Goal: Navigation & Orientation: Find specific page/section

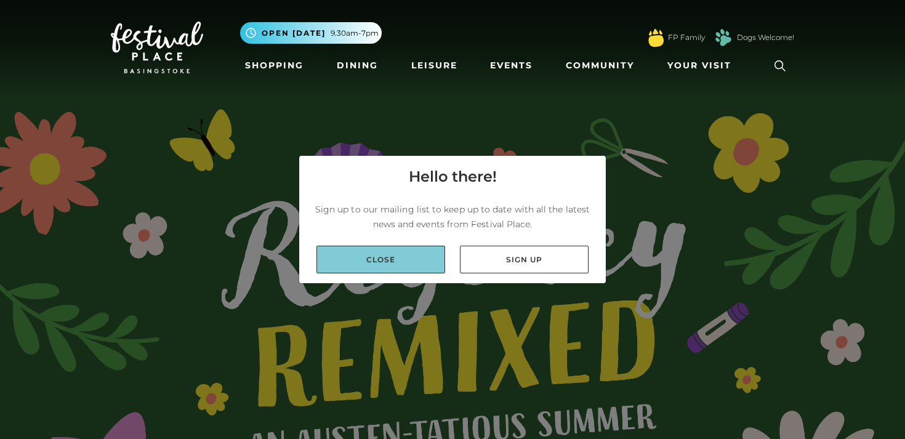
click at [399, 250] on link "Close" at bounding box center [380, 260] width 129 height 28
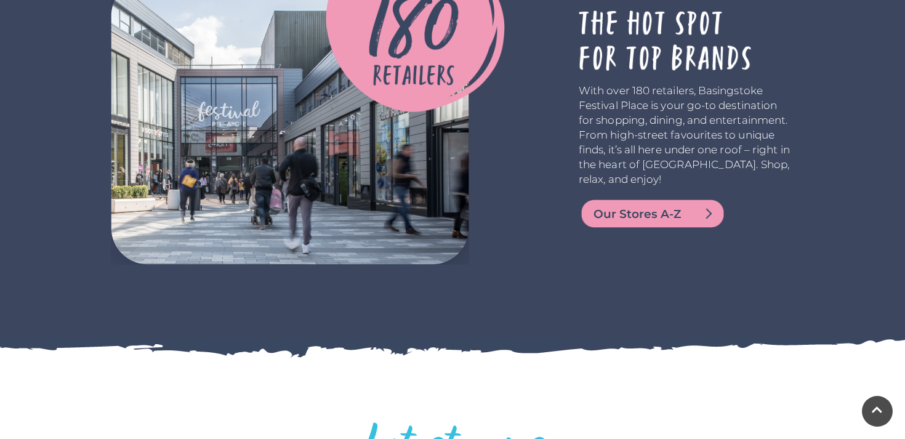
scroll to position [2614, 0]
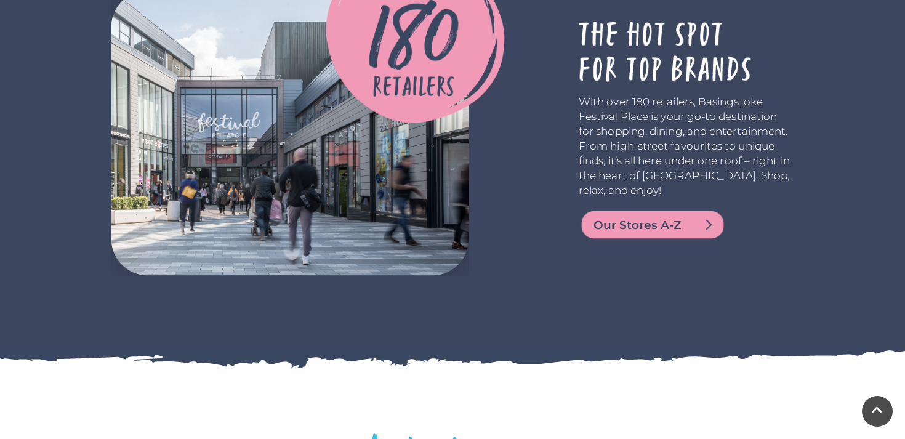
click at [613, 223] on span "Our Stores A-Z" at bounding box center [667, 225] width 148 height 17
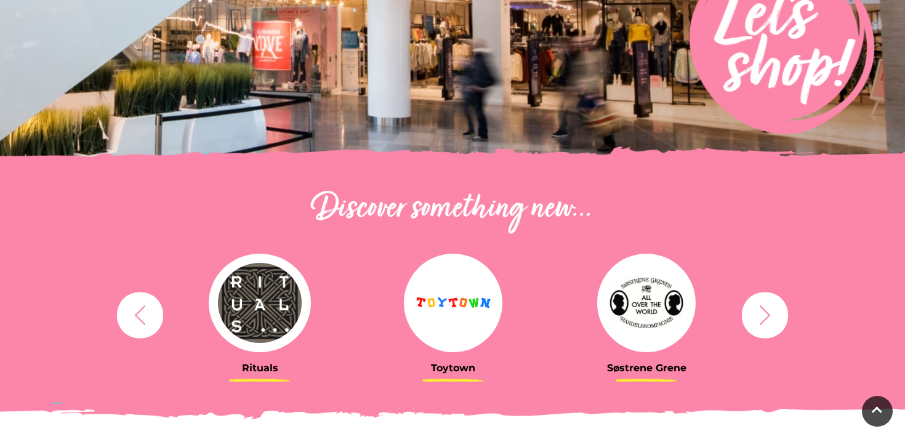
scroll to position [281, 0]
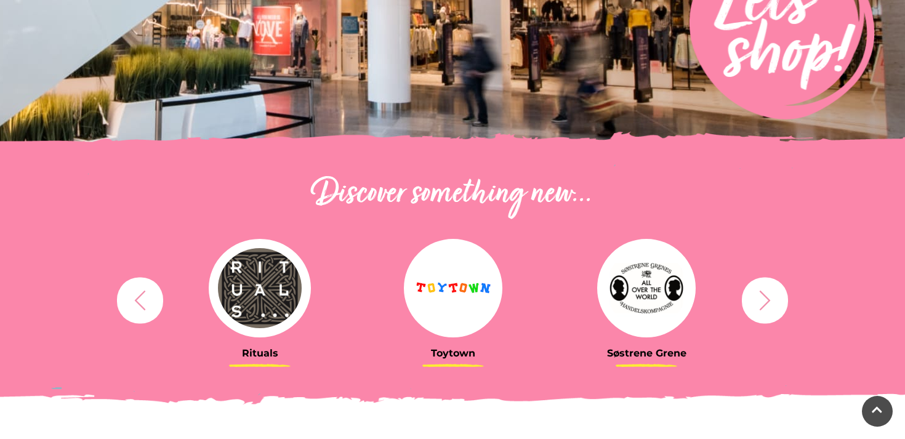
click at [780, 304] on button "button" at bounding box center [765, 300] width 46 height 46
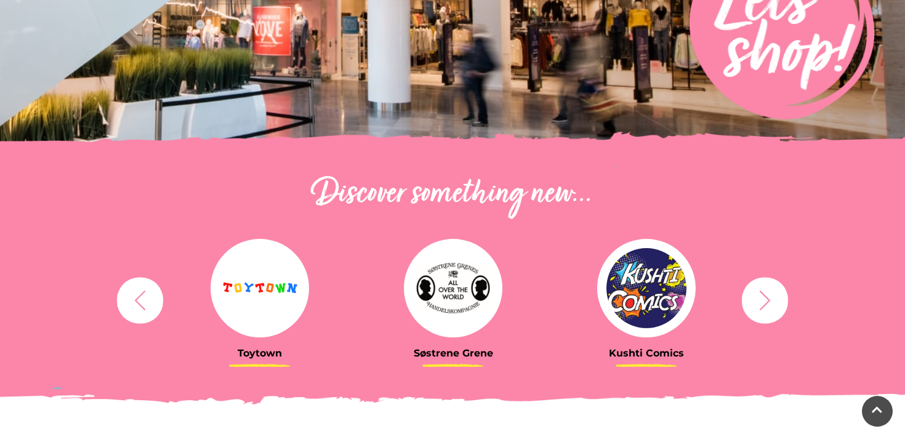
click at [780, 304] on button "button" at bounding box center [765, 300] width 46 height 46
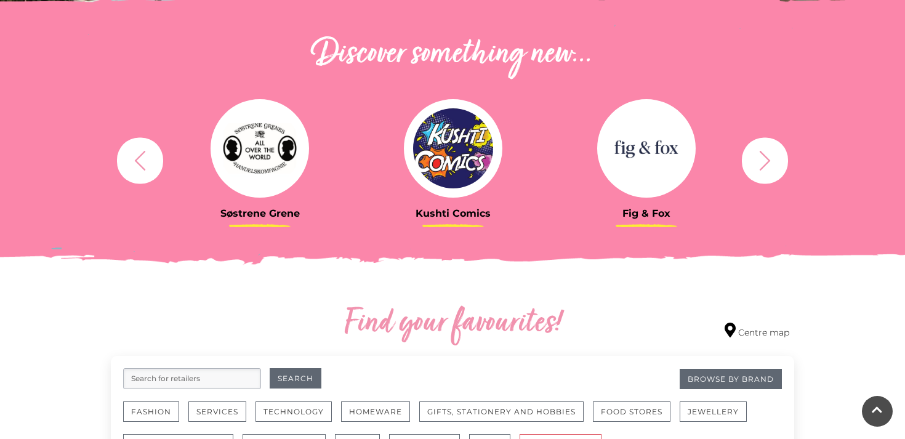
scroll to position [425, 0]
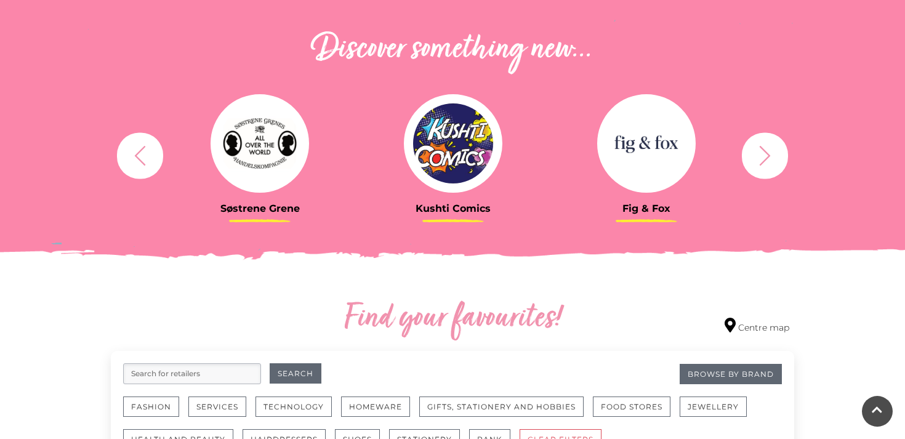
click at [761, 150] on icon "button" at bounding box center [764, 155] width 23 height 23
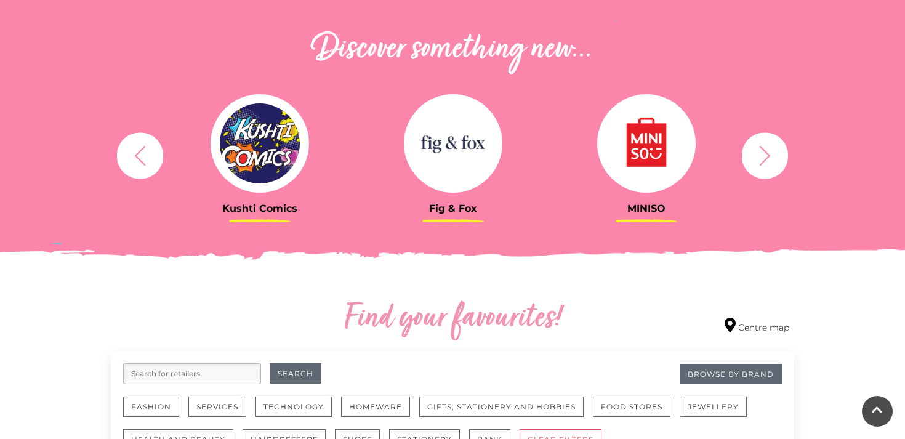
click at [761, 150] on icon "button" at bounding box center [764, 155] width 23 height 23
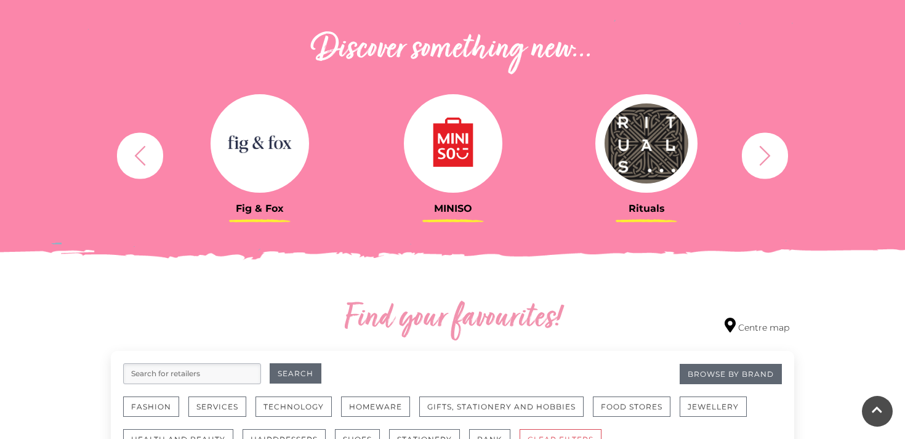
click at [761, 150] on icon "button" at bounding box center [764, 155] width 23 height 23
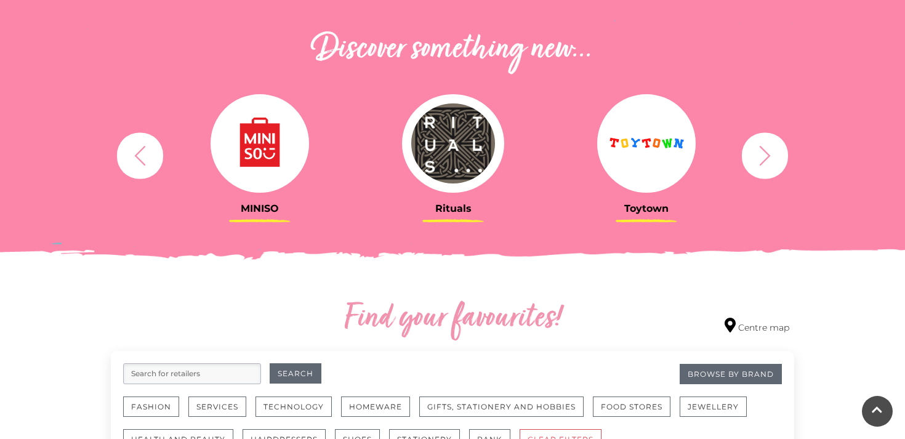
click at [761, 150] on icon "button" at bounding box center [764, 155] width 23 height 23
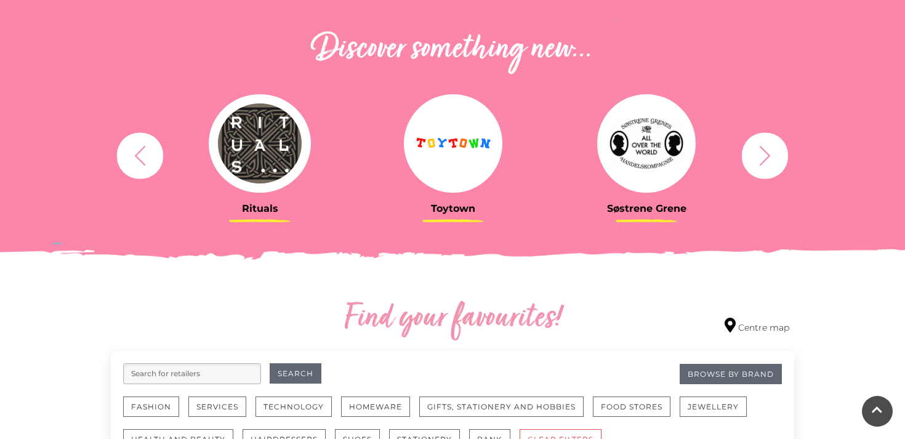
click at [761, 150] on icon "button" at bounding box center [764, 155] width 23 height 23
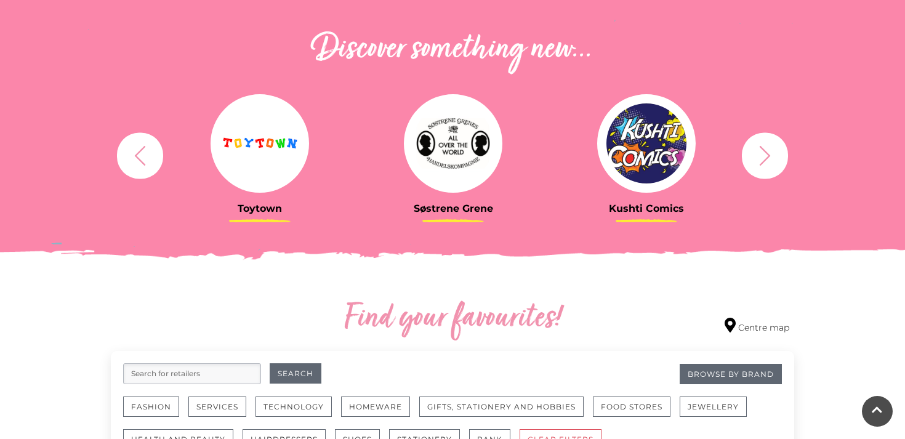
click at [761, 150] on icon "button" at bounding box center [764, 155] width 23 height 23
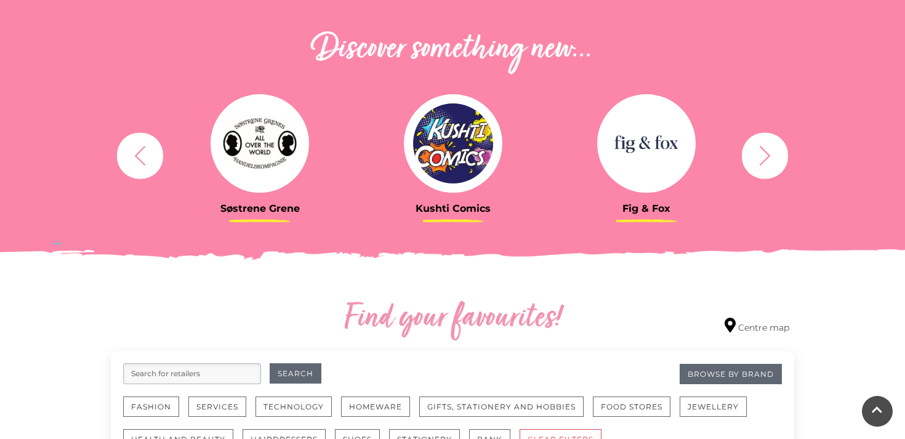
click at [773, 164] on icon "button" at bounding box center [764, 155] width 23 height 23
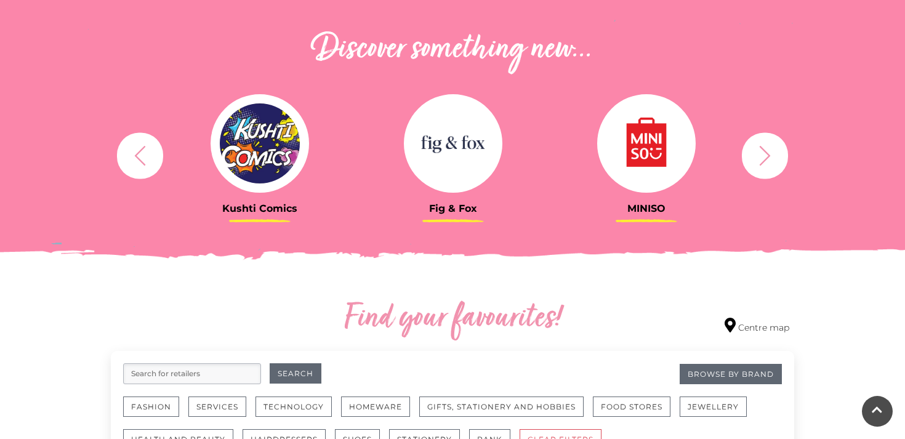
click at [779, 158] on button "button" at bounding box center [765, 155] width 46 height 46
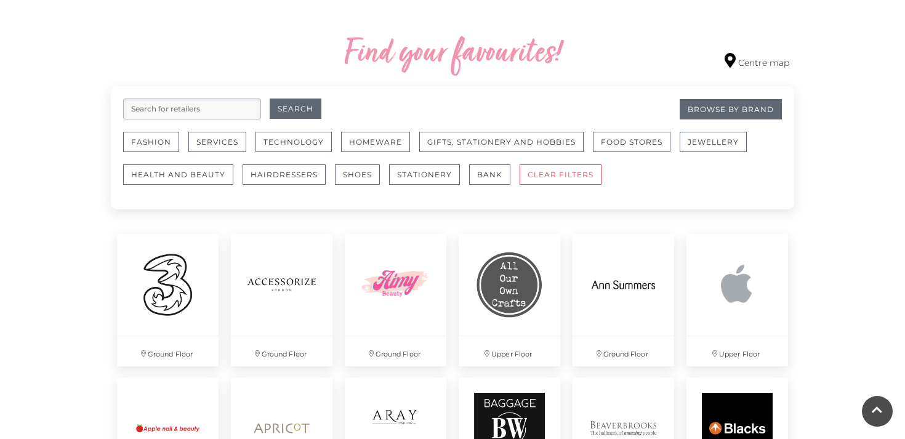
scroll to position [692, 0]
